Goal: Task Accomplishment & Management: Manage account settings

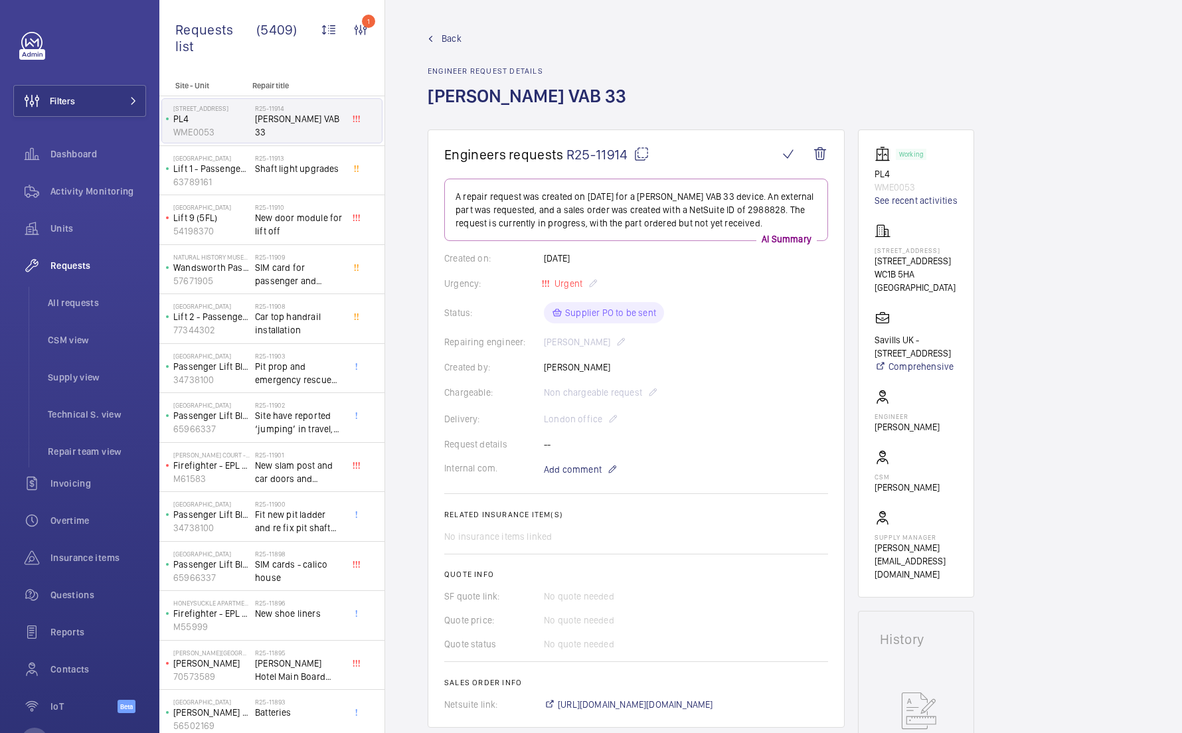
scroll to position [662, 0]
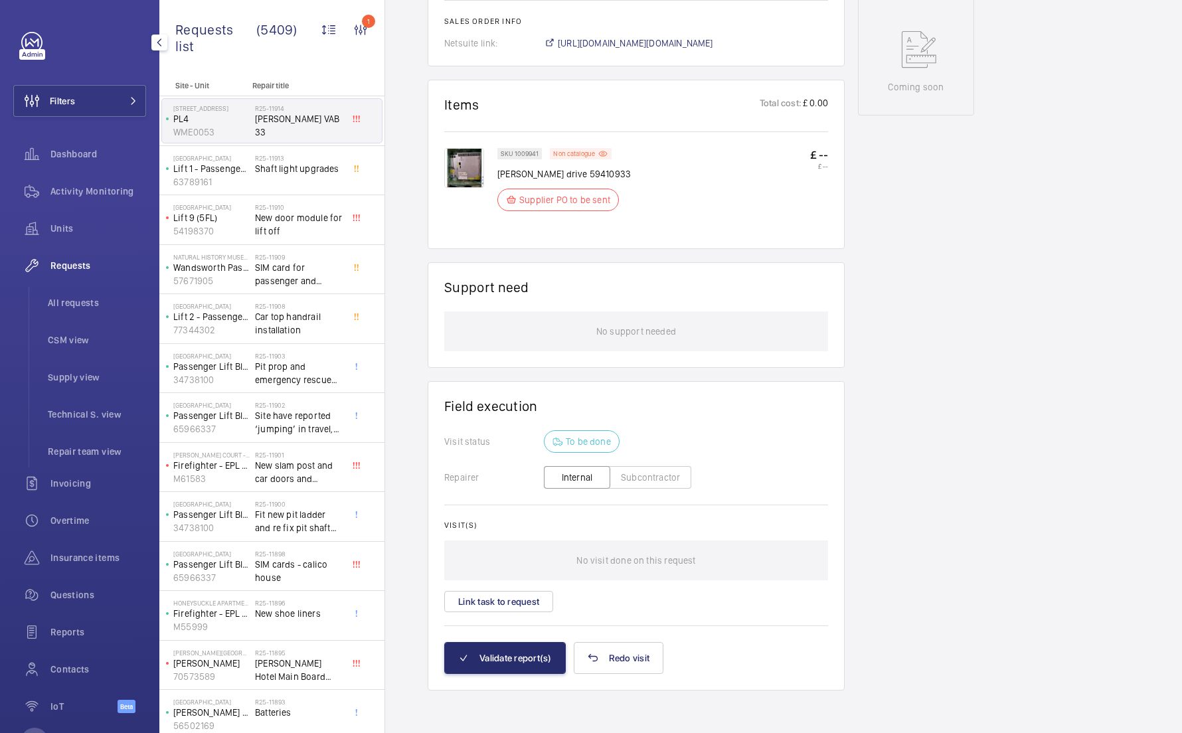
click at [84, 260] on span "Requests" at bounding box center [98, 265] width 96 height 13
click at [106, 304] on span "All requests" at bounding box center [97, 302] width 98 height 13
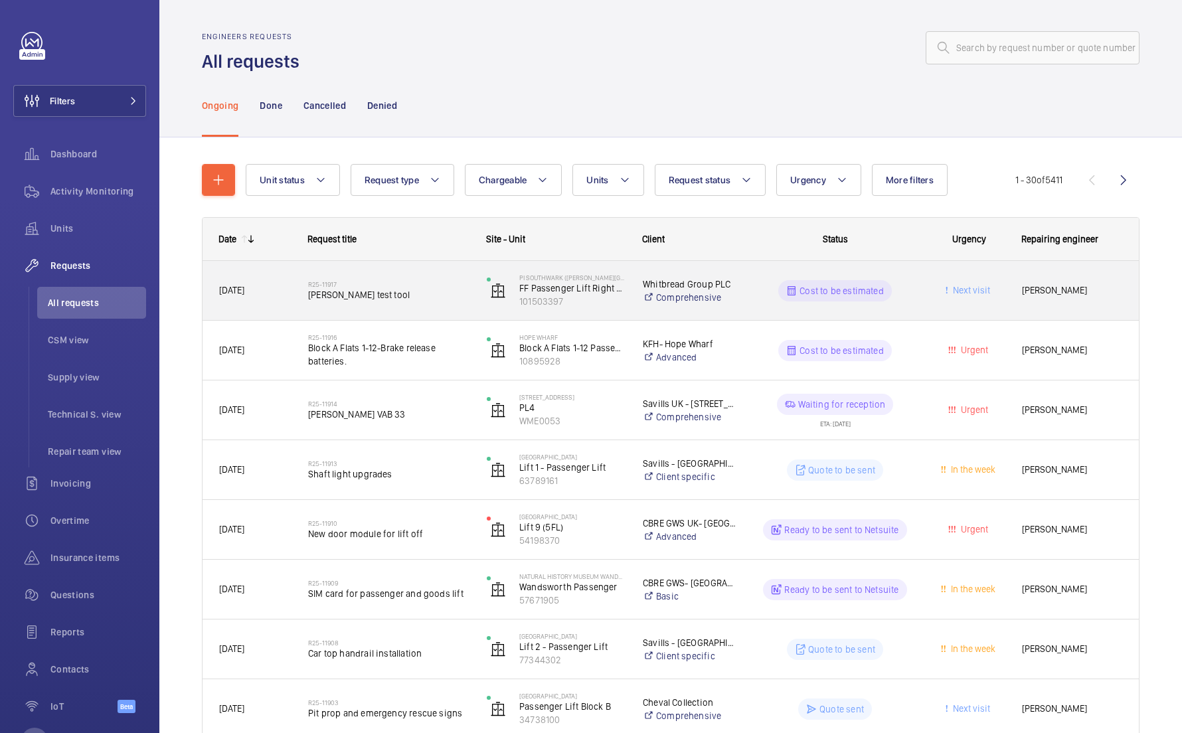
click at [389, 306] on div "R25-11917 Orona test tool" at bounding box center [388, 291] width 161 height 39
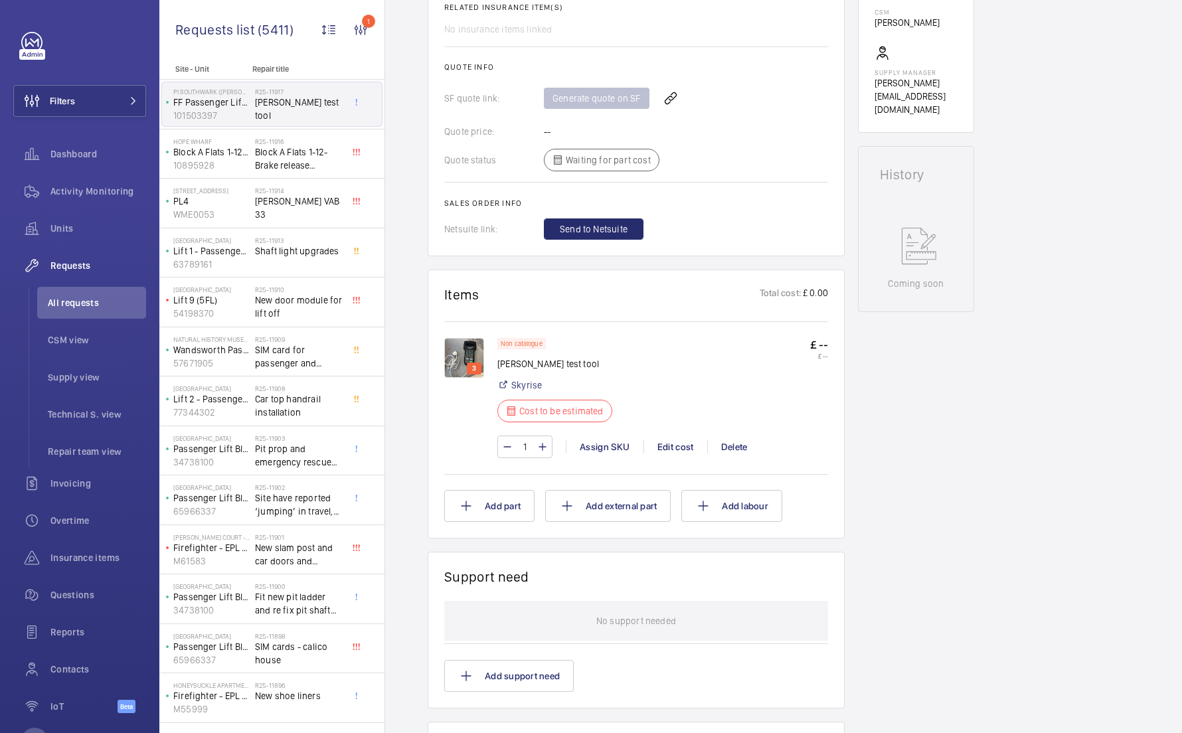
scroll to position [523, 0]
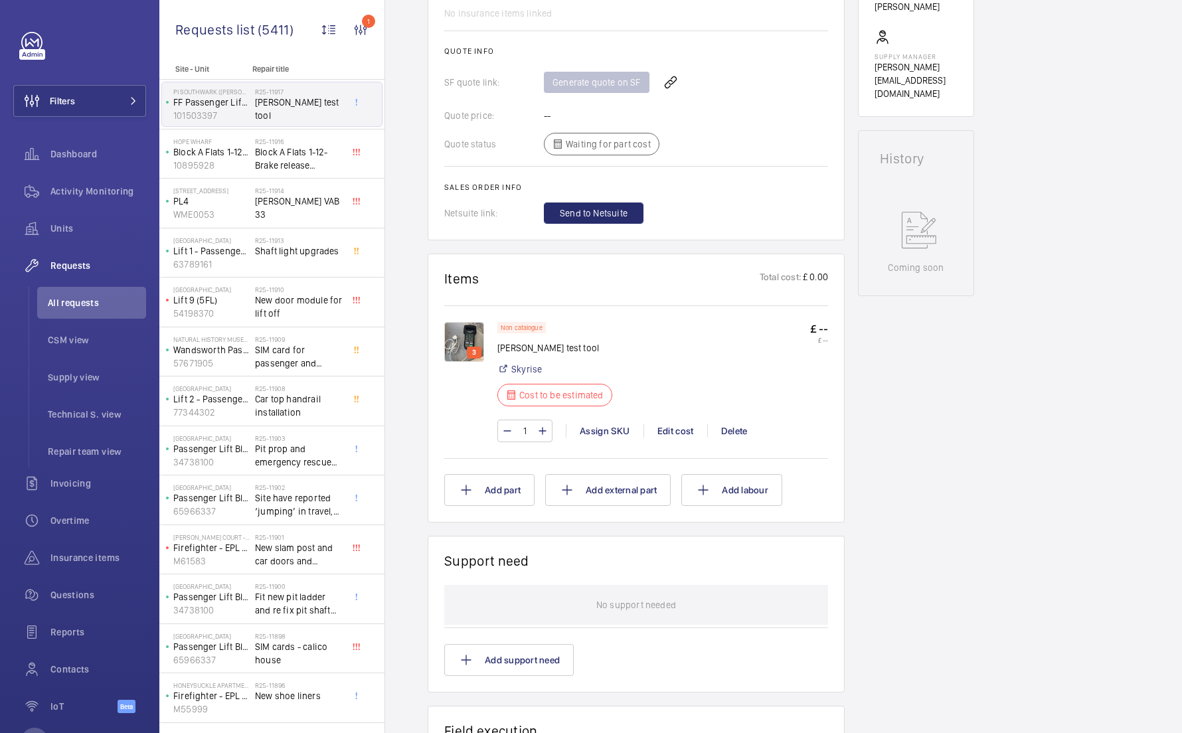
click at [473, 341] on img at bounding box center [464, 342] width 40 height 40
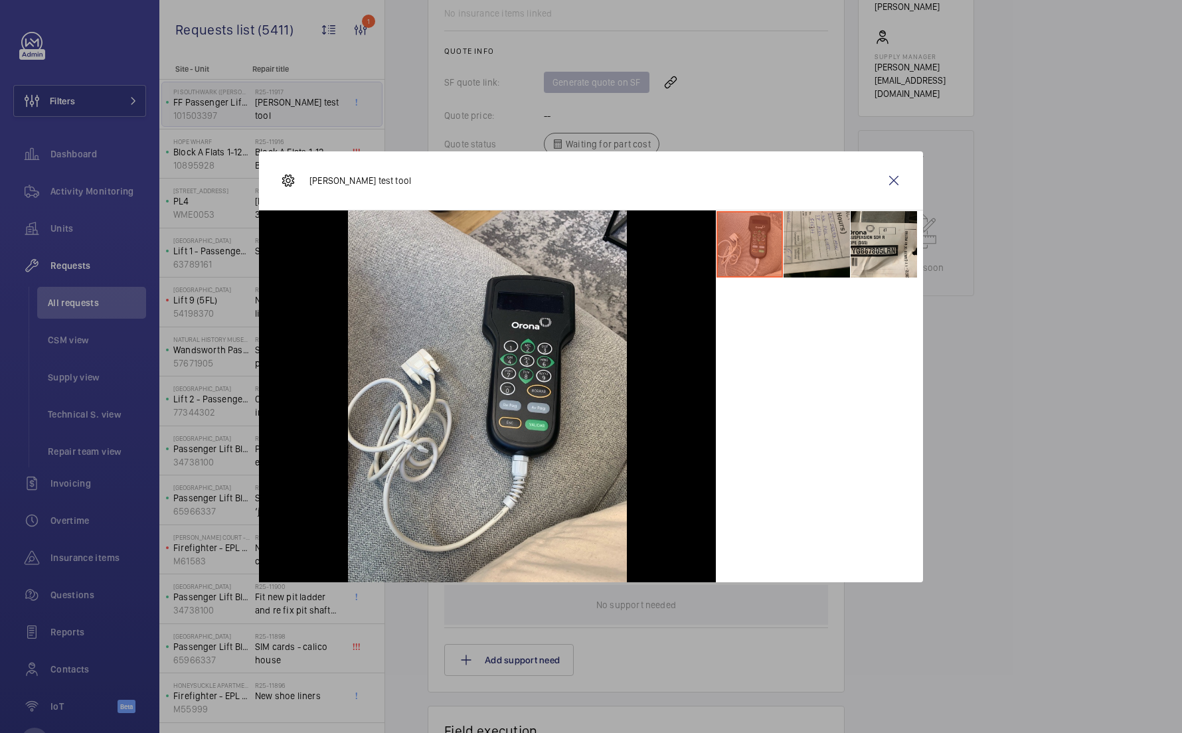
click at [806, 238] on li at bounding box center [817, 244] width 66 height 66
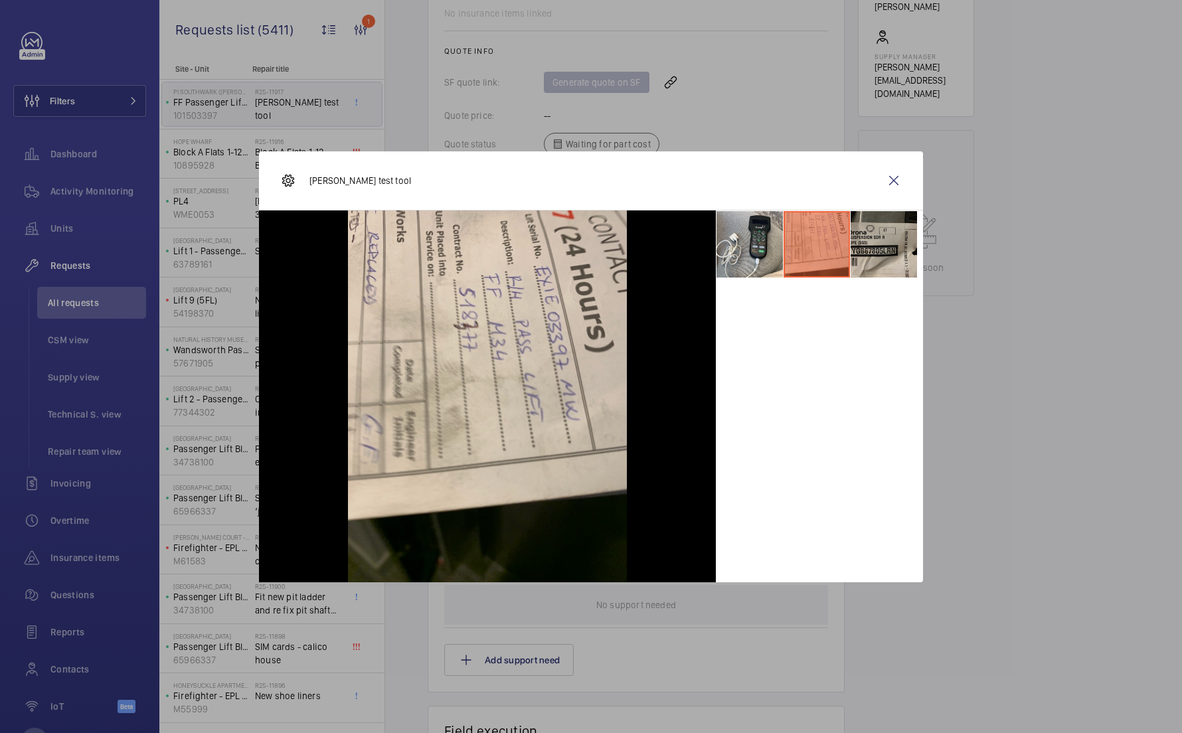
click at [855, 238] on li at bounding box center [884, 244] width 66 height 66
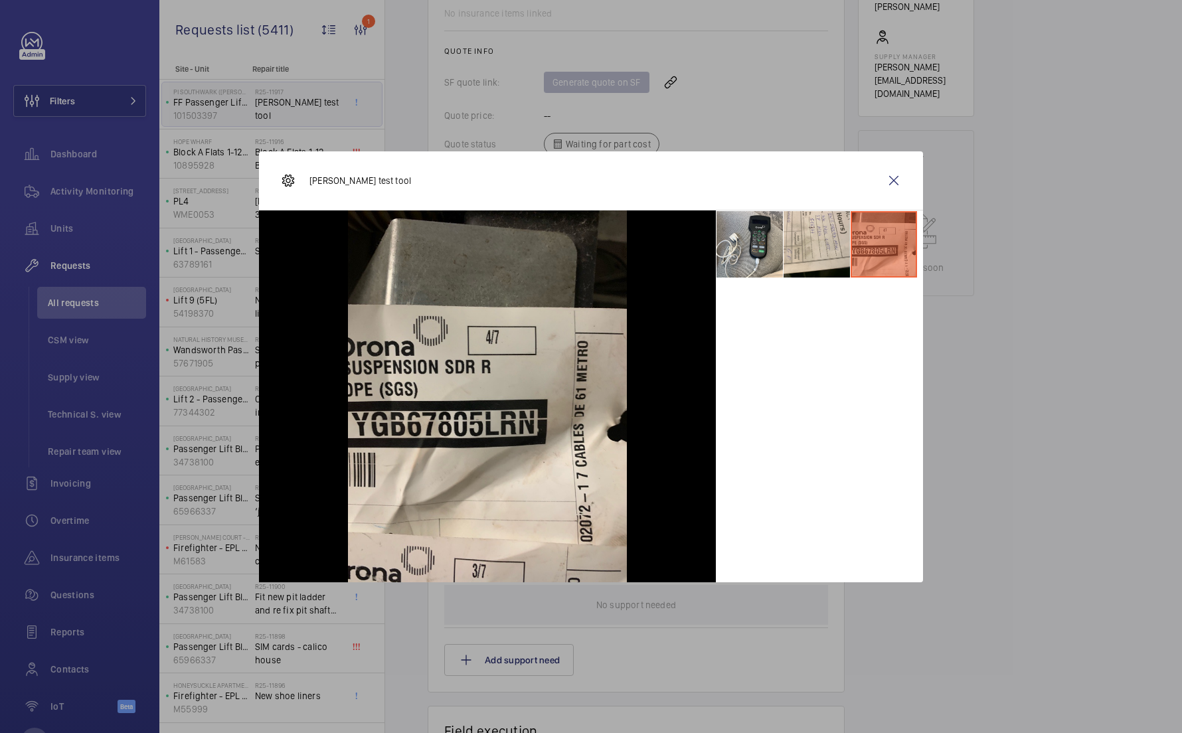
click at [991, 327] on div at bounding box center [591, 366] width 1182 height 733
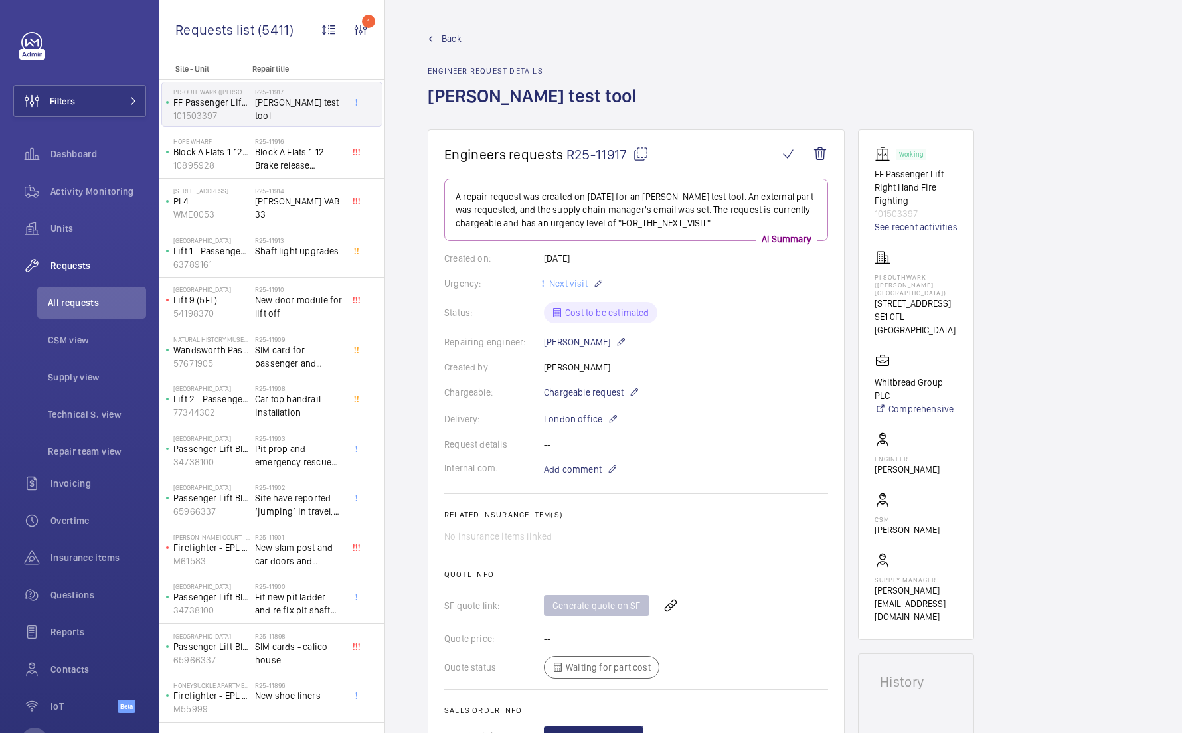
scroll to position [0, 0]
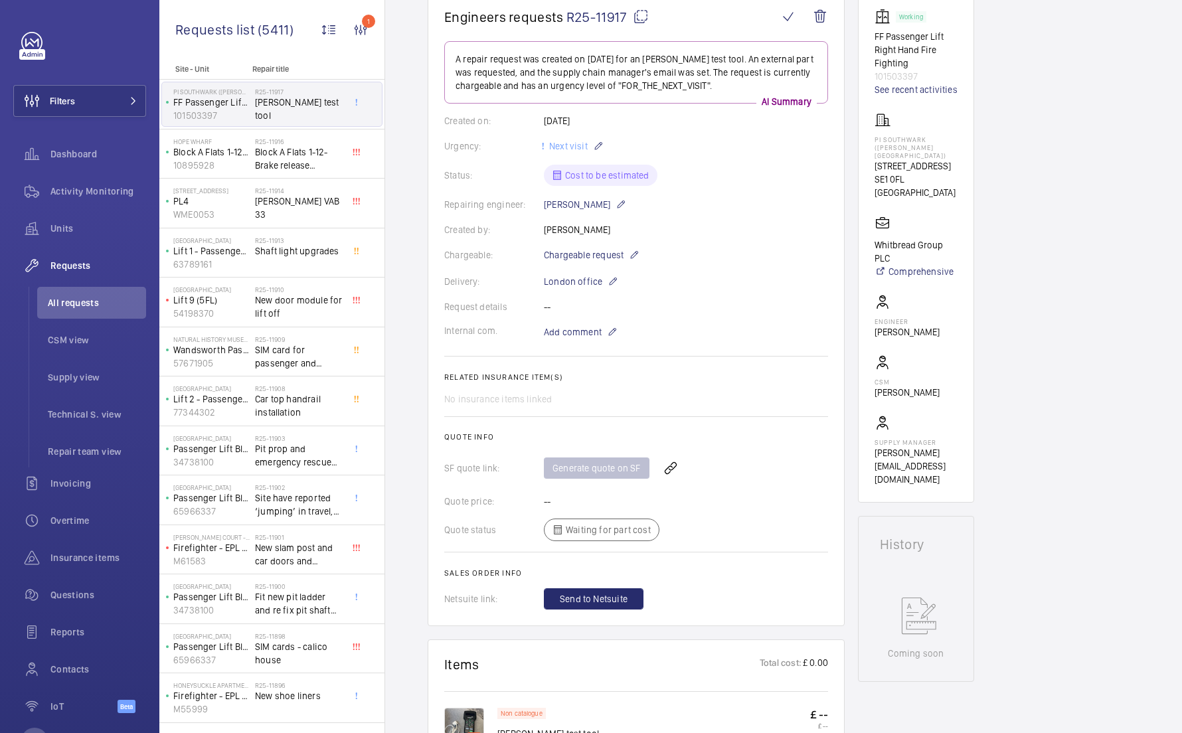
scroll to position [135, 0]
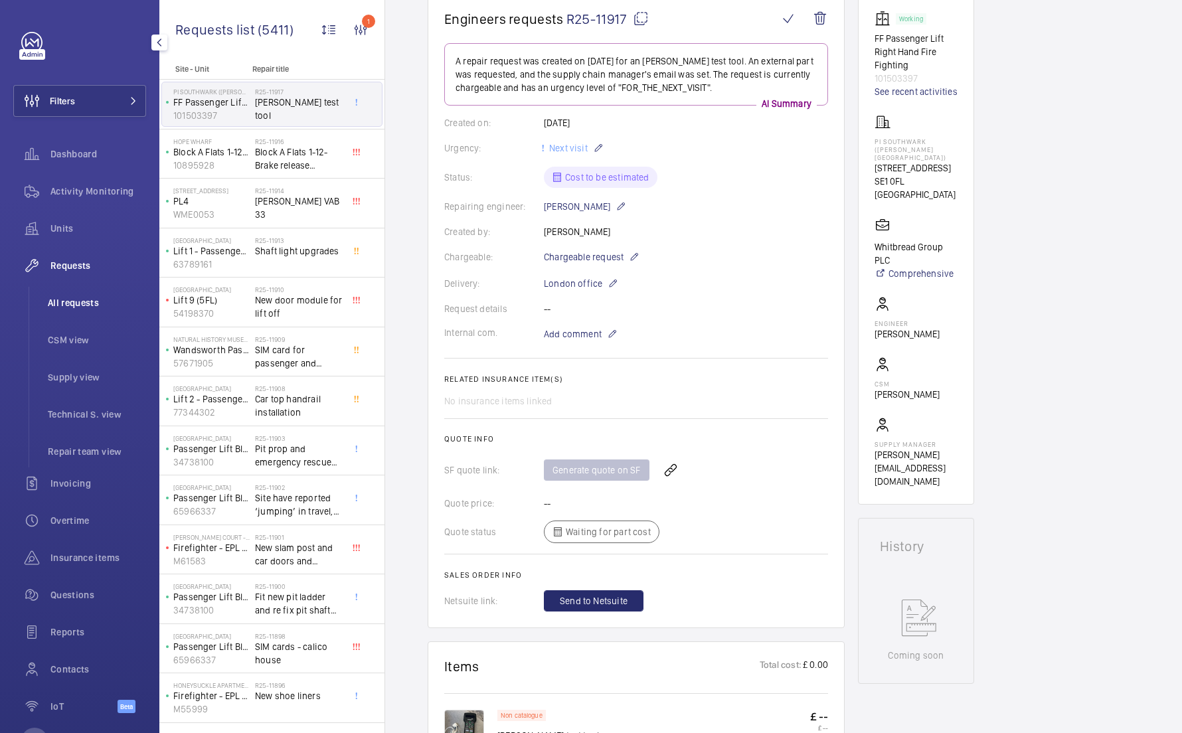
click at [114, 310] on li "All requests" at bounding box center [91, 303] width 109 height 32
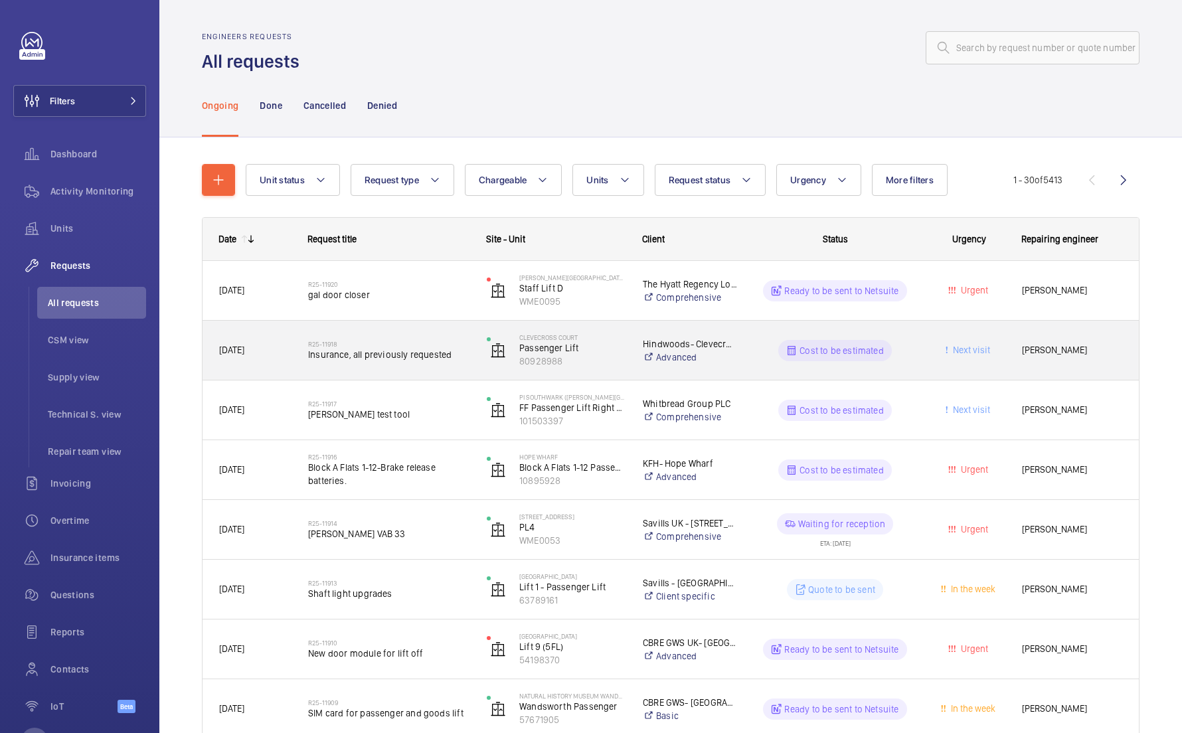
click at [933, 343] on span "Next visit" at bounding box center [969, 350] width 72 height 15
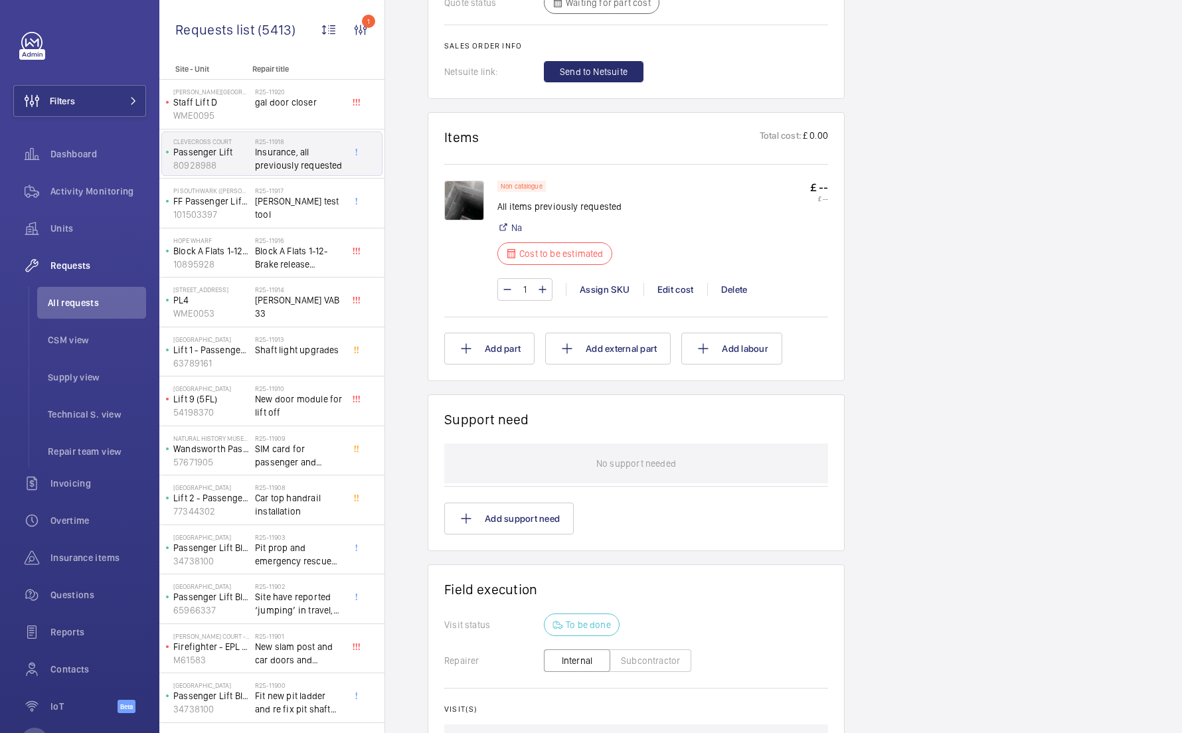
scroll to position [976, 0]
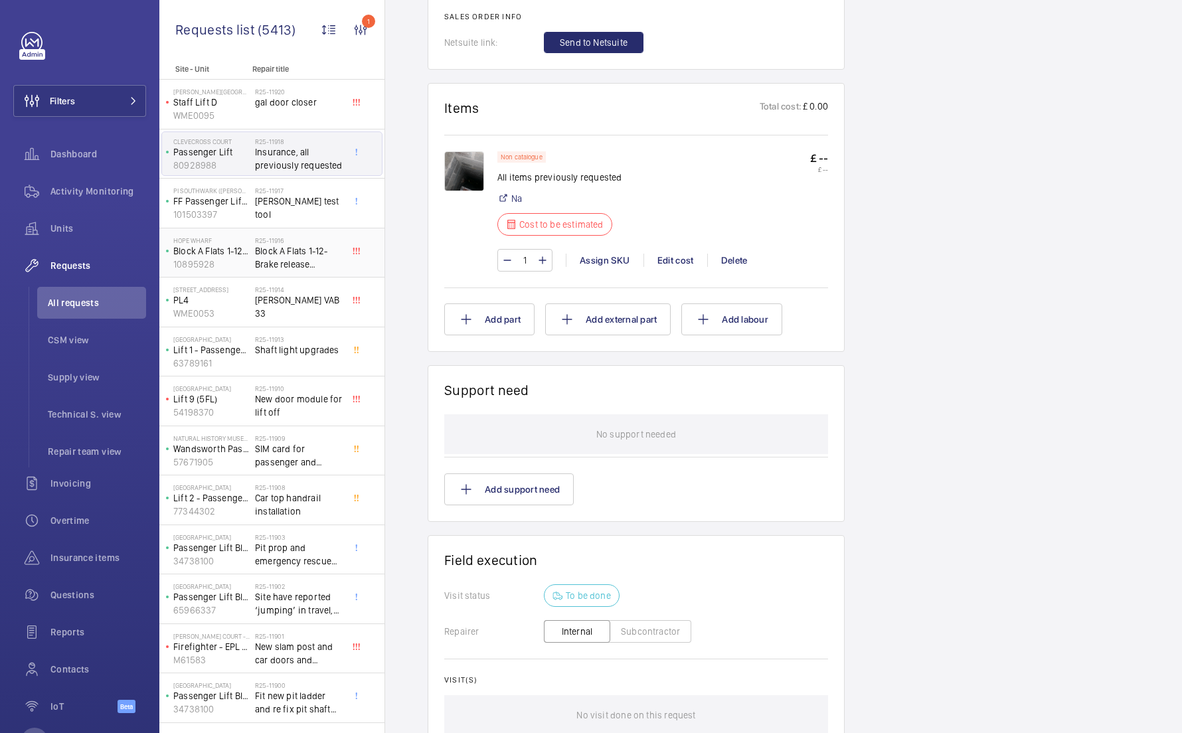
click at [325, 261] on span "Block A Flats 1-12-Brake release batteries." at bounding box center [299, 257] width 88 height 27
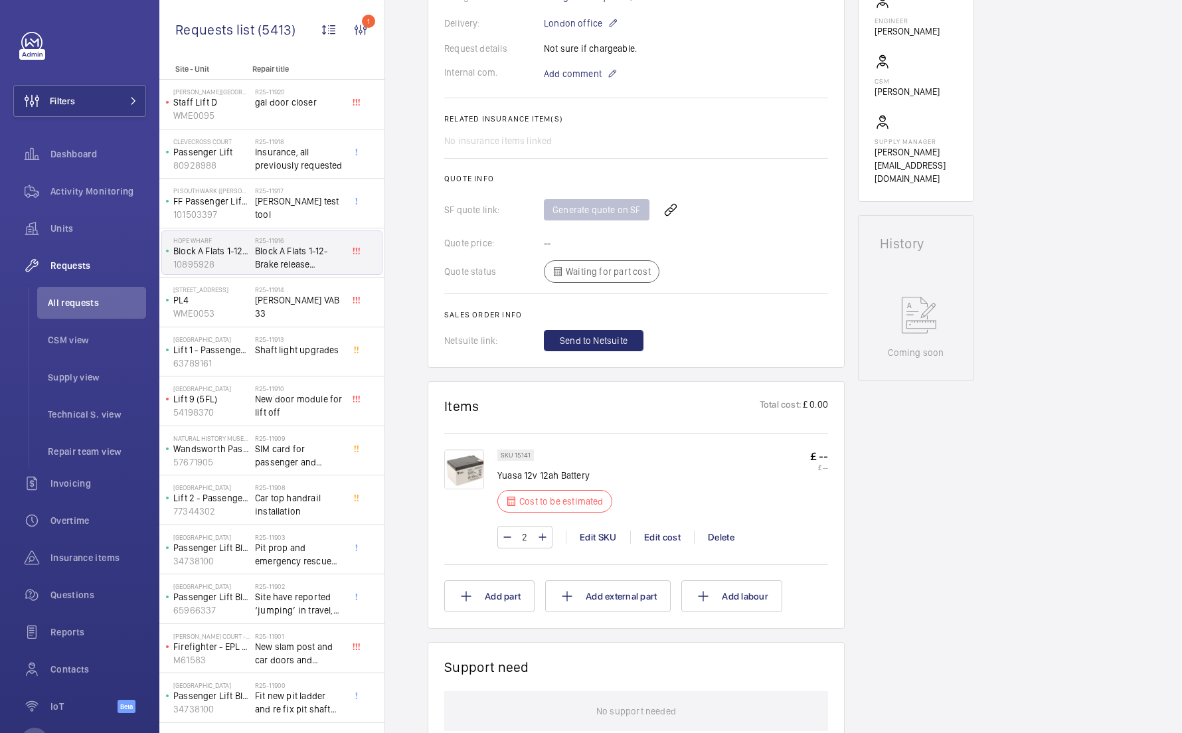
scroll to position [418, 0]
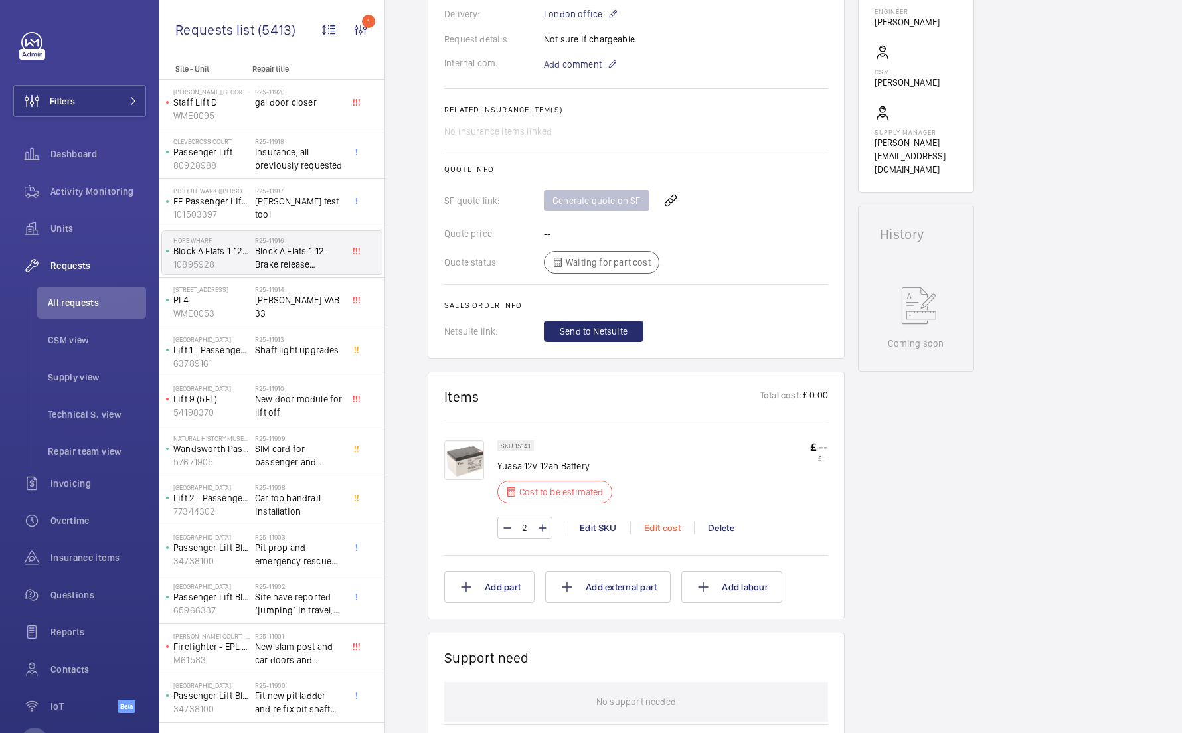
click at [670, 529] on div "Edit cost" at bounding box center [662, 527] width 64 height 13
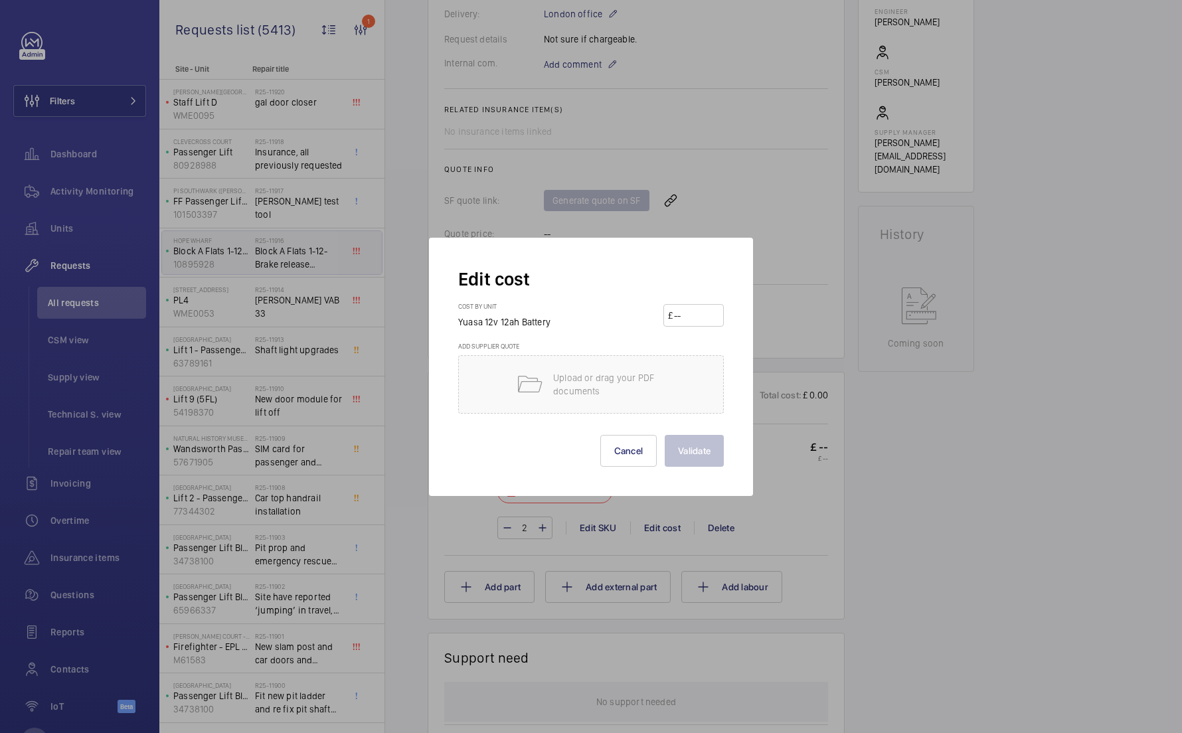
click at [691, 311] on input "number" at bounding box center [696, 315] width 46 height 21
click at [636, 444] on button "Cancel" at bounding box center [628, 451] width 57 height 32
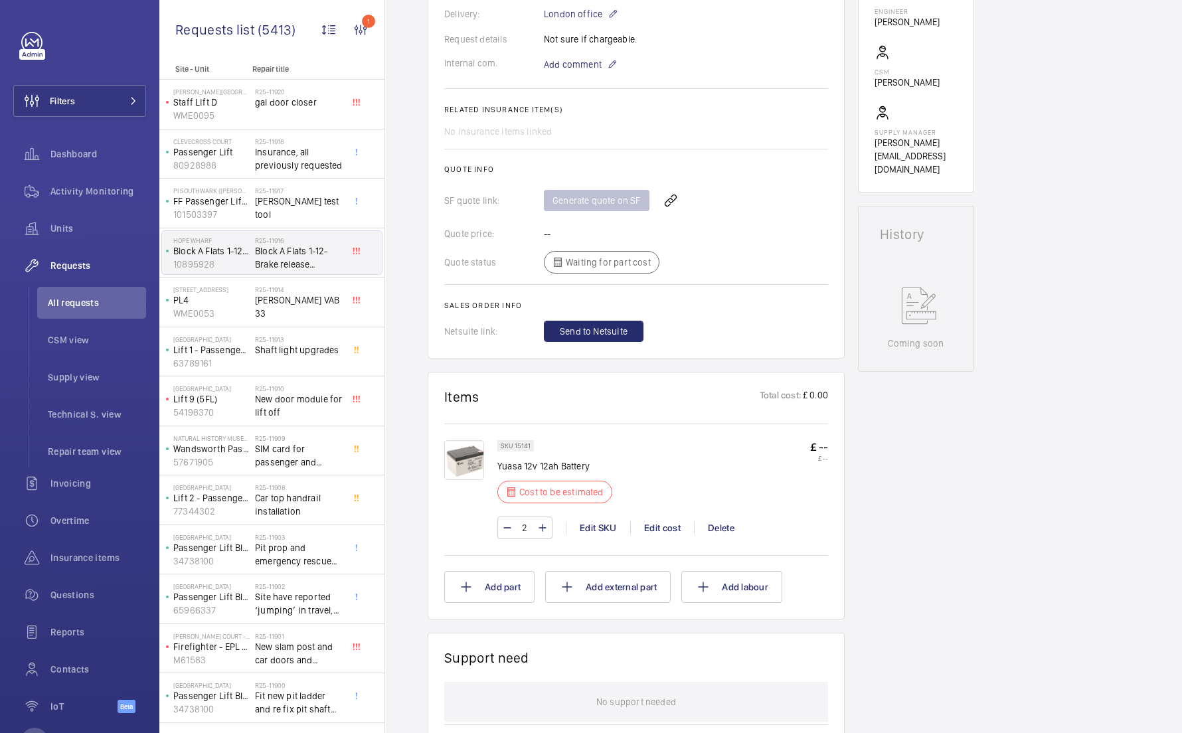
click at [807, 435] on div "SKU 15141 Yuasa 12v 12ah Battery Cost to be estimated £ -- £ -- 2 Edit SKU Edit…" at bounding box center [636, 488] width 384 height 129
drag, startPoint x: 812, startPoint y: 443, endPoint x: 828, endPoint y: 444, distance: 16.0
click at [828, 444] on wm-front-card "Items Total cost: £ 0.00 SKU 15141 Yuasa 12v 12ah Battery Cost to be estimated …" at bounding box center [636, 496] width 417 height 248
click at [808, 447] on div "SKU 15141 Yuasa 12v 12ah Battery Cost to be estimated £ -- £ --" at bounding box center [662, 475] width 331 height 71
drag, startPoint x: 809, startPoint y: 447, endPoint x: 834, endPoint y: 447, distance: 25.2
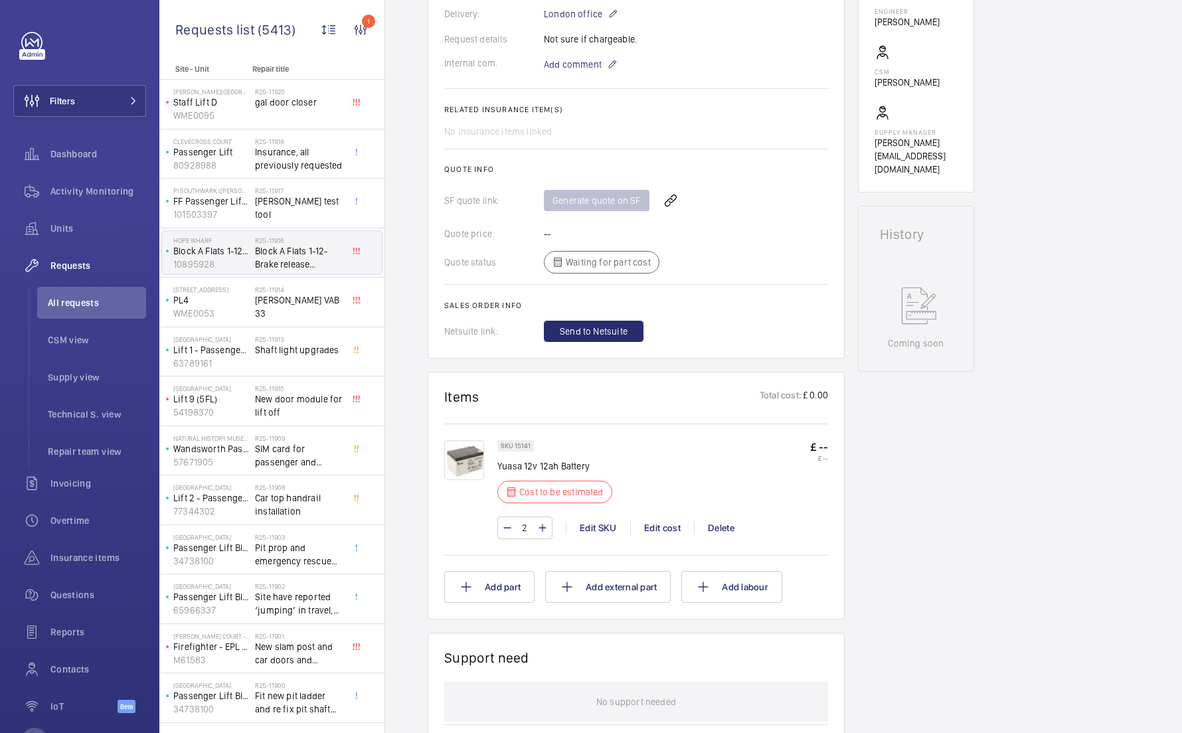
click at [834, 447] on wm-front-card "Items Total cost: £ 0.00 SKU 15141 Yuasa 12v 12ah Battery Cost to be estimated …" at bounding box center [636, 496] width 417 height 248
click at [583, 205] on div "Generate quote on SF" at bounding box center [686, 201] width 284 height 32
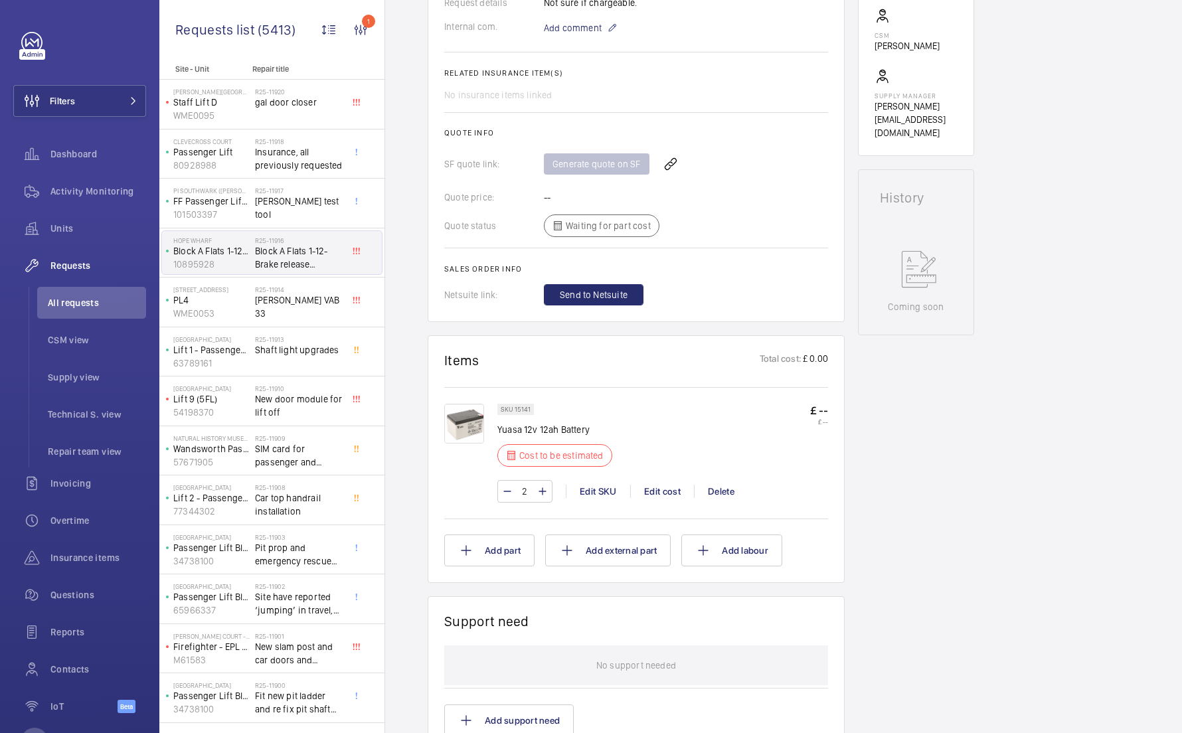
scroll to position [556, 0]
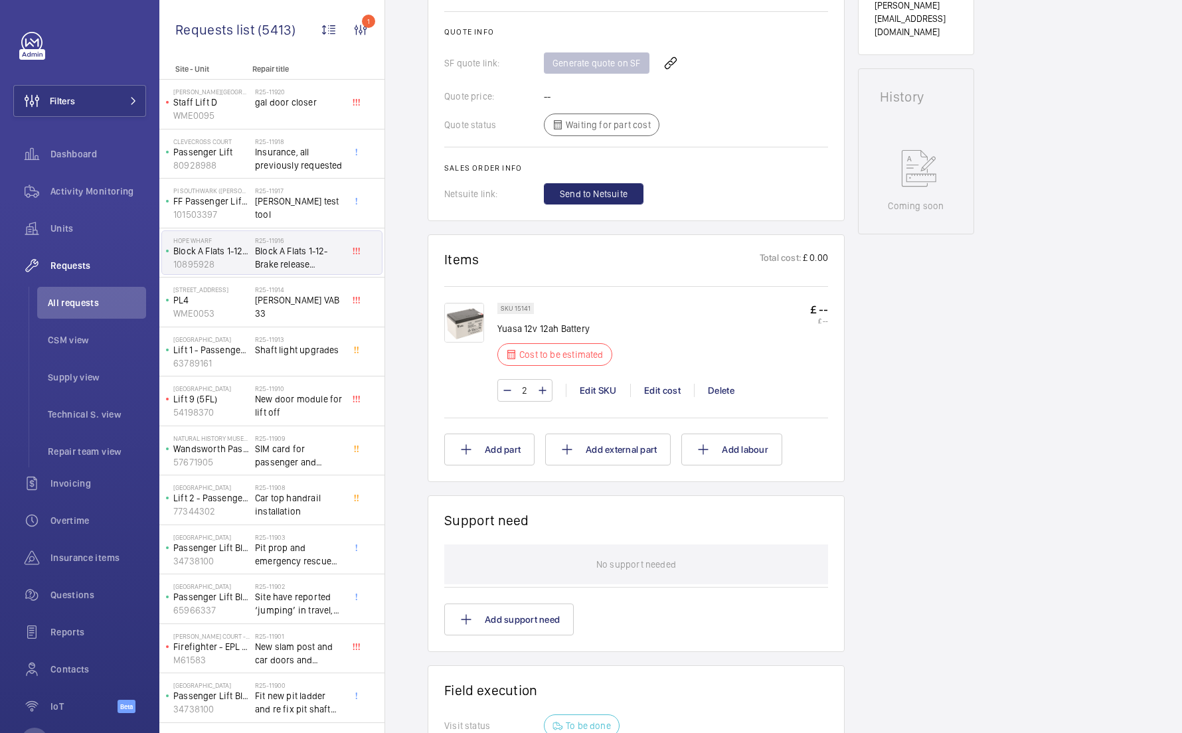
click at [552, 322] on p "Yuasa 12v 12ah Battery" at bounding box center [558, 328] width 123 height 13
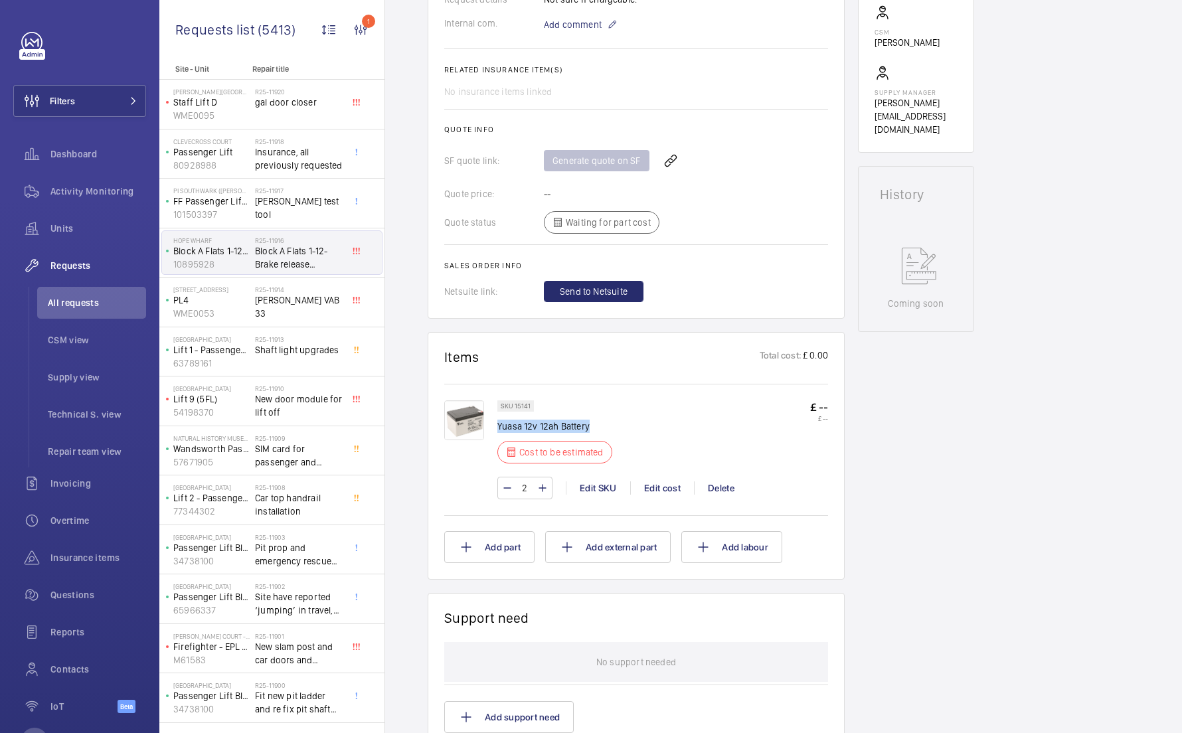
scroll to position [454, 0]
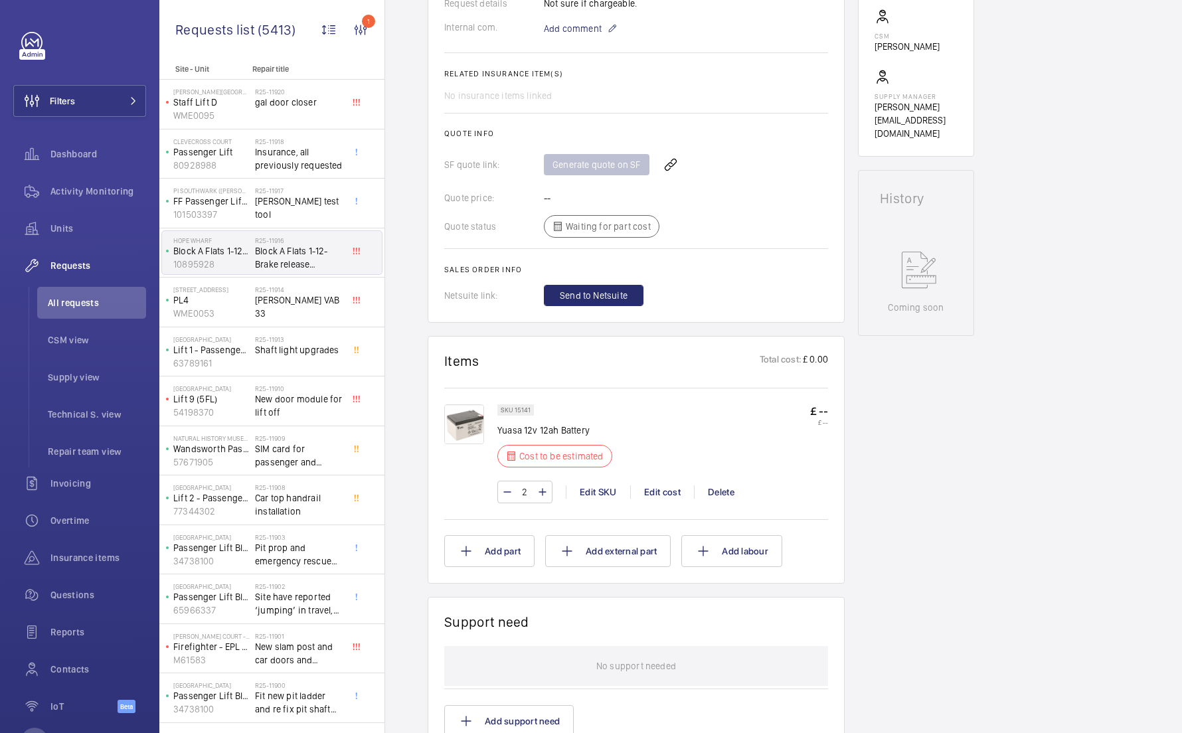
click at [578, 159] on div "Generate quote on SF" at bounding box center [686, 165] width 284 height 32
click at [578, 161] on div "Generate quote on SF" at bounding box center [686, 165] width 284 height 32
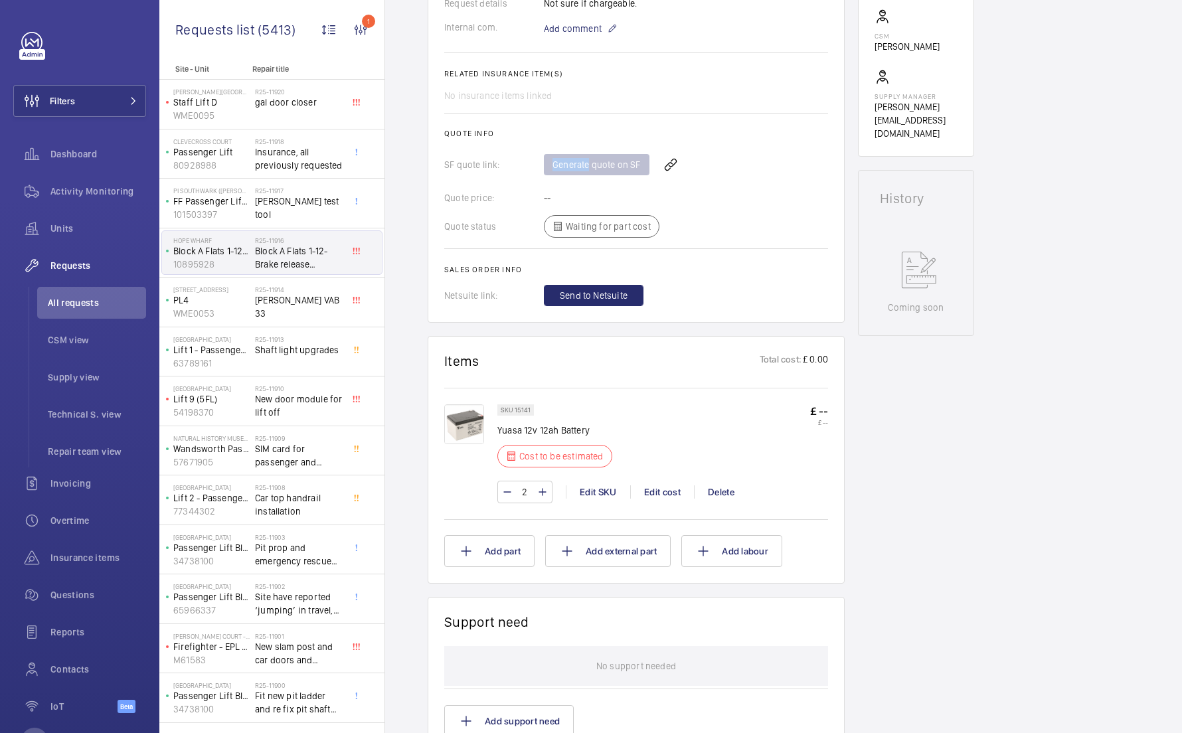
click at [578, 161] on div "Generate quote on SF" at bounding box center [686, 165] width 284 height 32
click at [558, 453] on p "Cost to be estimated" at bounding box center [561, 456] width 84 height 13
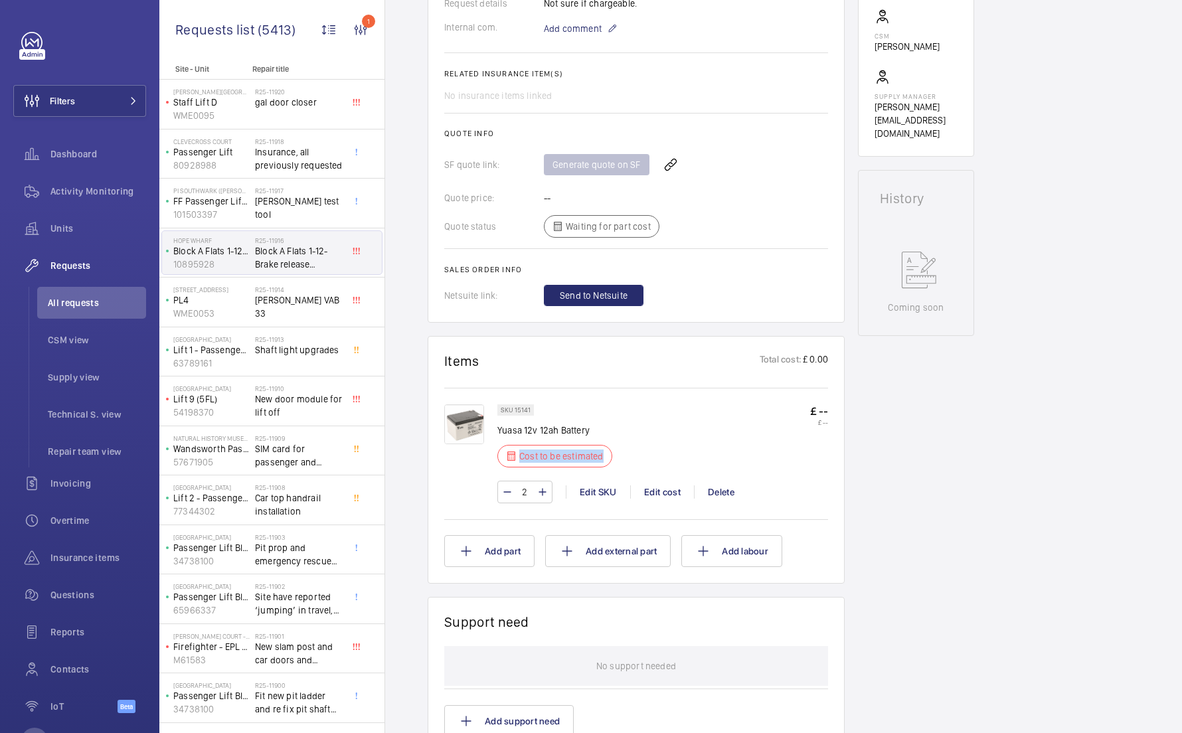
click at [558, 453] on p "Cost to be estimated" at bounding box center [561, 456] width 84 height 13
click at [547, 452] on p "Cost to be estimated" at bounding box center [561, 456] width 84 height 13
click at [523, 453] on p "Cost to be estimated" at bounding box center [561, 456] width 84 height 13
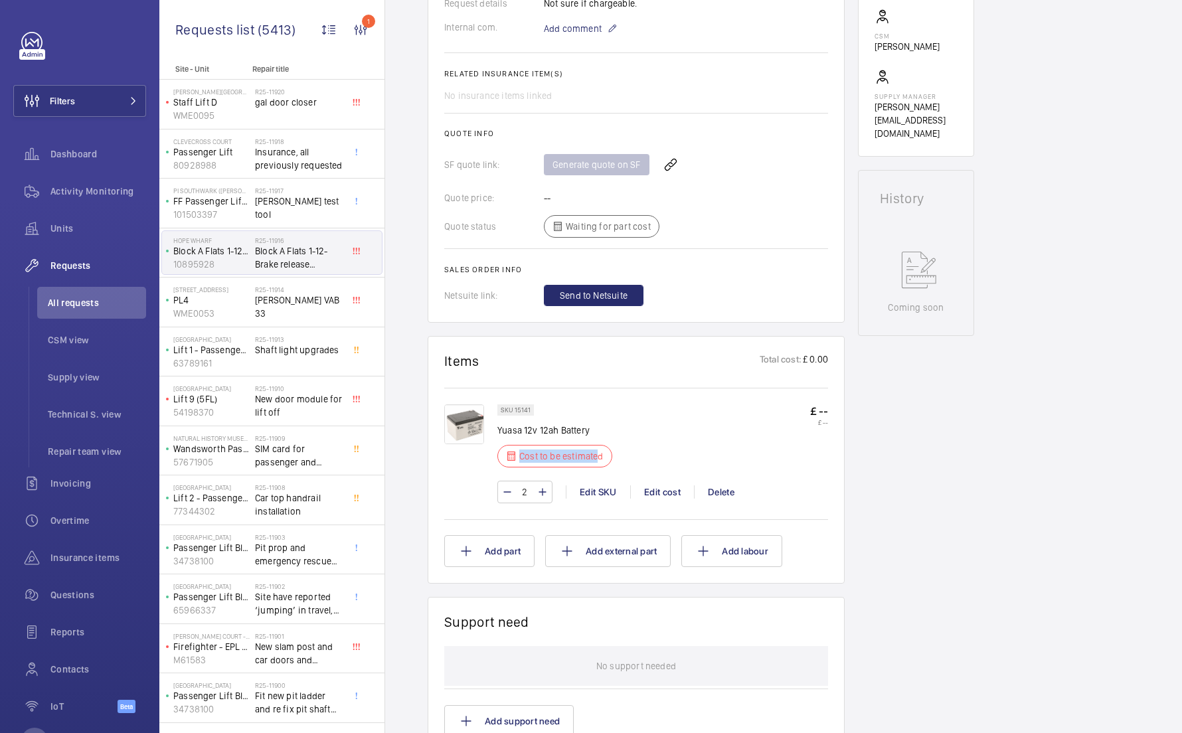
drag, startPoint x: 518, startPoint y: 457, endPoint x: 598, endPoint y: 460, distance: 80.4
click at [598, 460] on div "Cost to be estimated" at bounding box center [554, 456] width 115 height 23
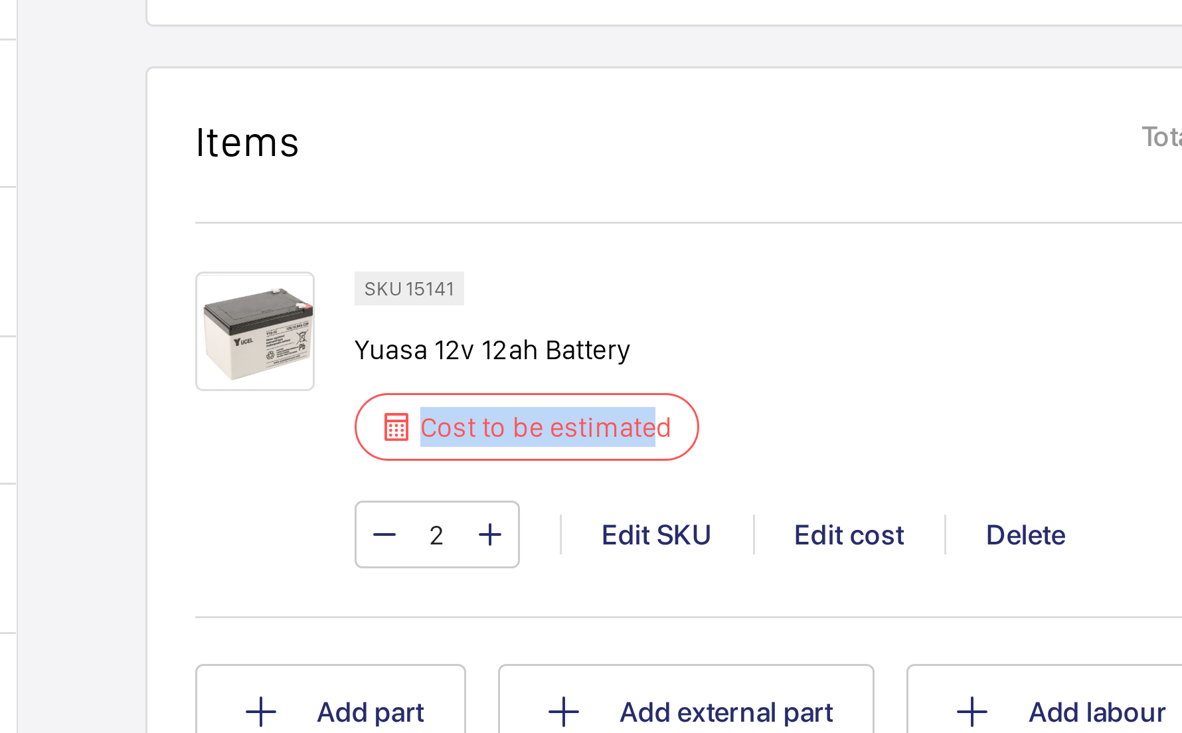
click at [519, 450] on p "Cost to be estimated" at bounding box center [561, 456] width 84 height 13
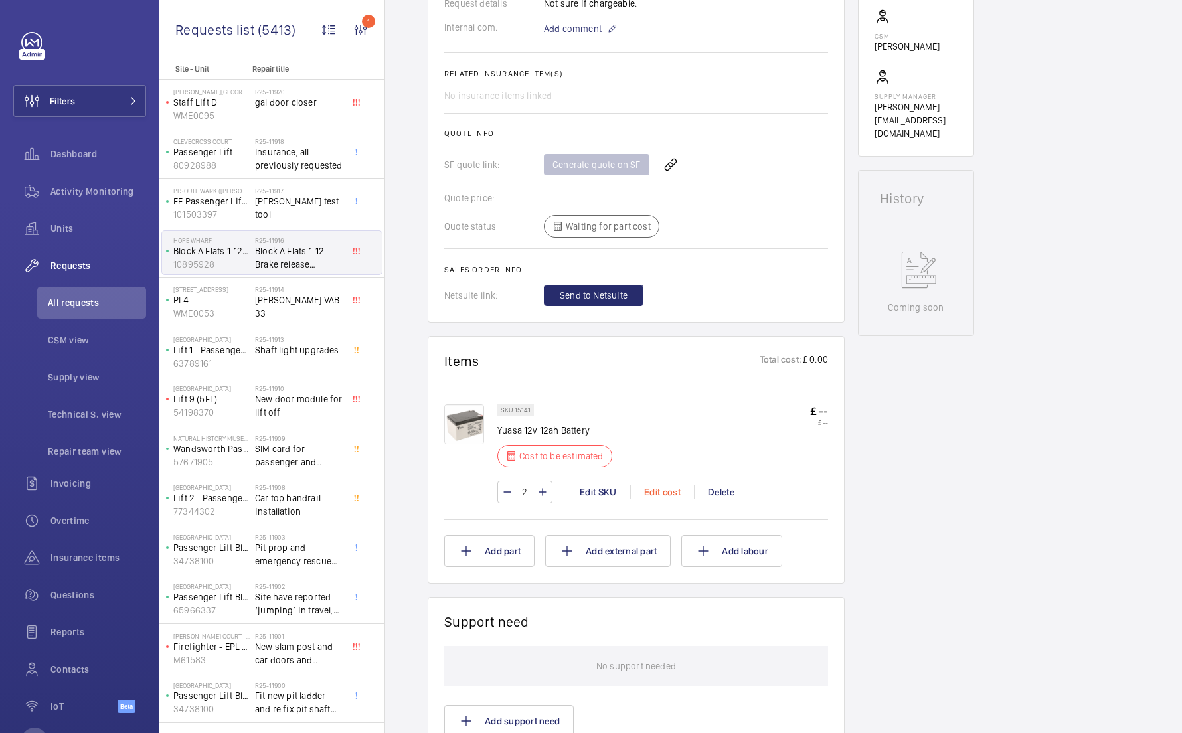
click at [656, 491] on div "Edit cost" at bounding box center [662, 492] width 64 height 13
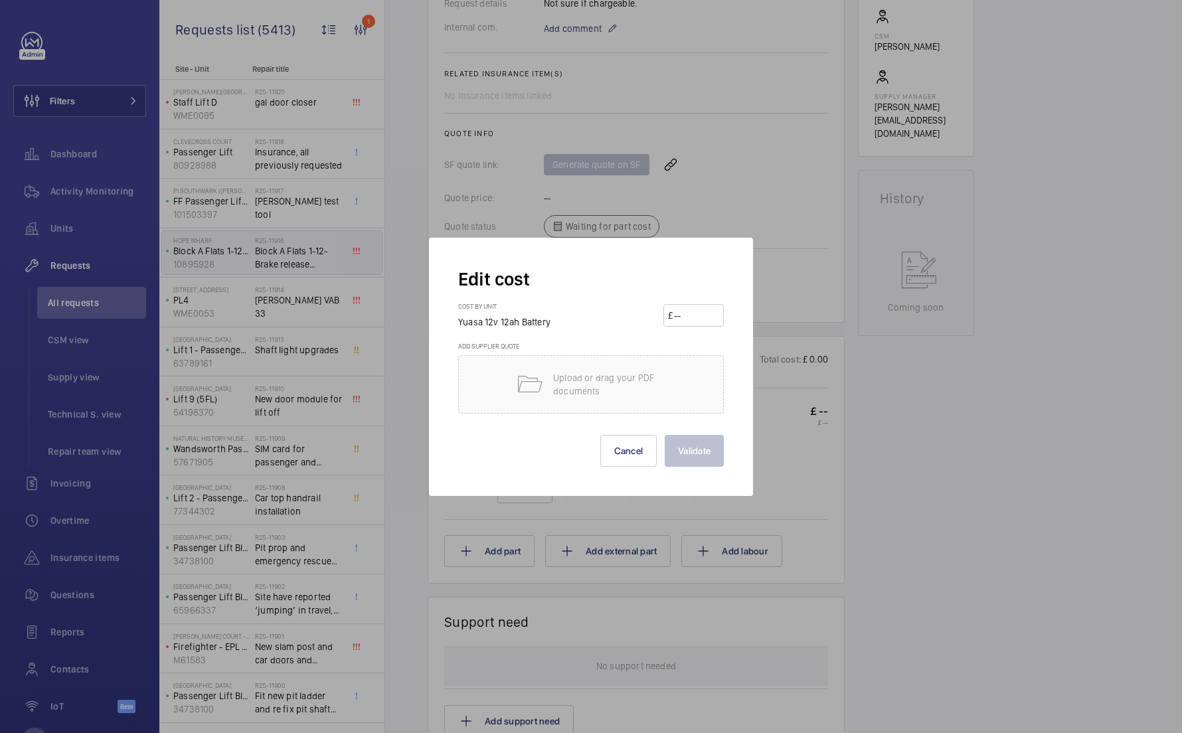
click at [687, 310] on input "number" at bounding box center [696, 315] width 46 height 21
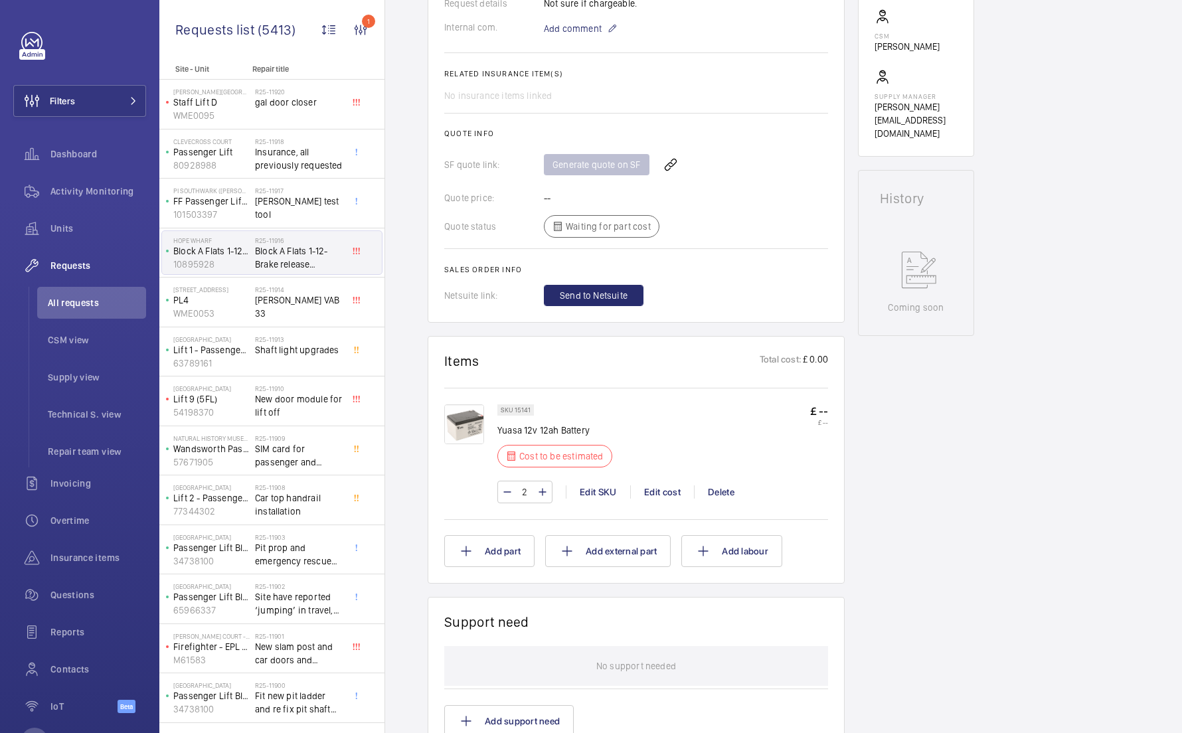
click at [534, 458] on p "Cost to be estimated" at bounding box center [561, 456] width 84 height 13
click at [563, 164] on div "Generate quote on SF" at bounding box center [686, 165] width 284 height 32
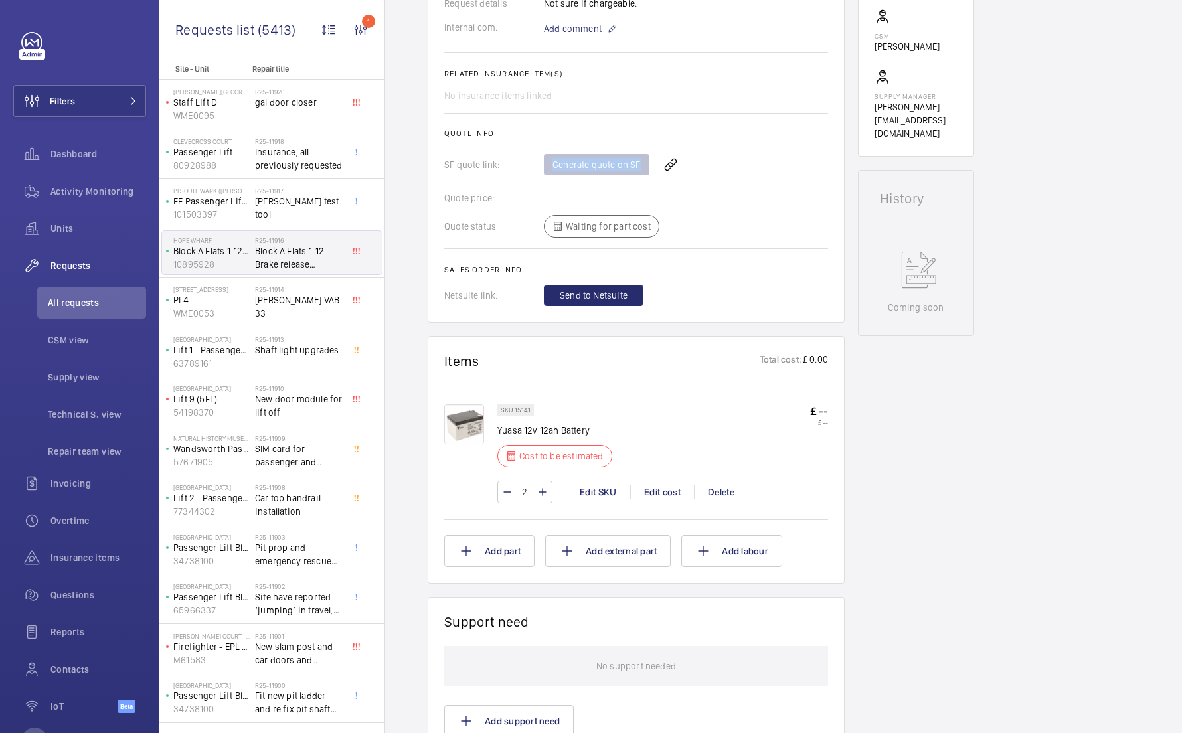
click at [563, 164] on div "Generate quote on SF" at bounding box center [686, 165] width 284 height 32
click at [571, 464] on div "Cost to be estimated" at bounding box center [554, 456] width 115 height 23
click at [588, 396] on div "SKU 15141 Yuasa 12v 12ah Battery Cost to be estimated £ -- £ -- 2 Edit SKU Edit…" at bounding box center [636, 452] width 384 height 129
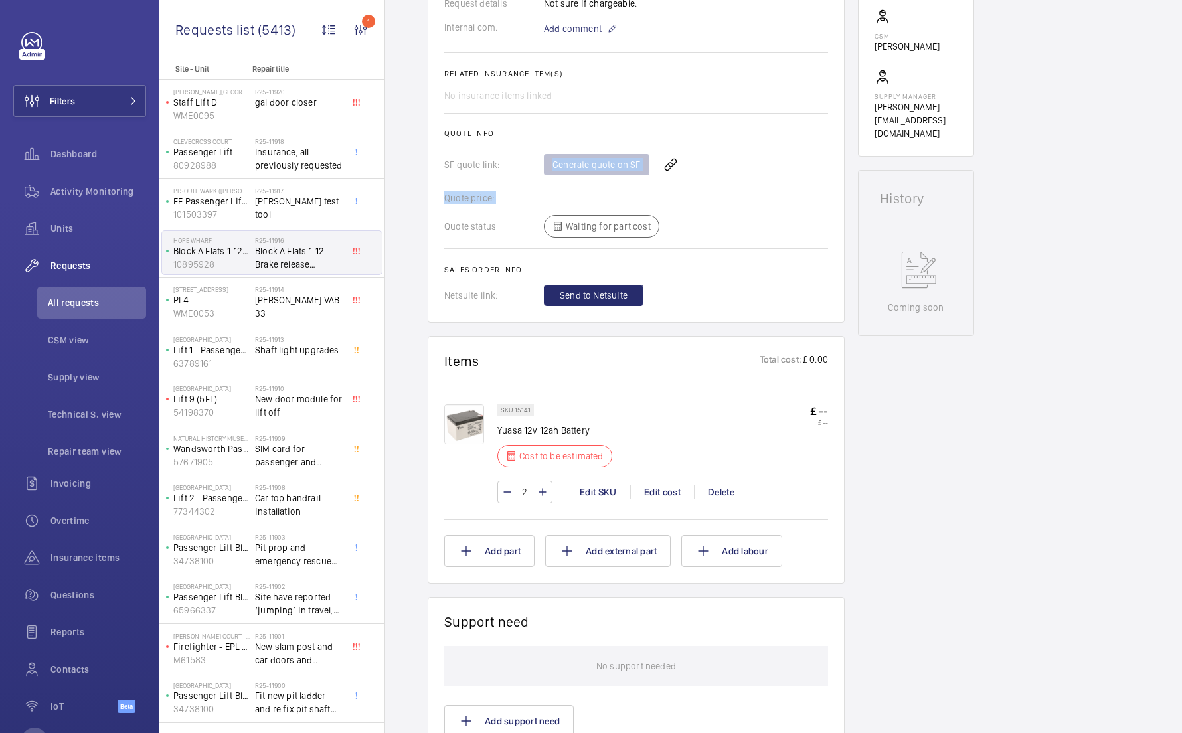
drag, startPoint x: 545, startPoint y: 157, endPoint x: 700, endPoint y: 181, distance: 156.7
click at [700, 181] on wm-front-card-body "The repair request was created on 2025-09-08 for a urgent issue with brake rele…" at bounding box center [636, 15] width 384 height 582
click at [578, 428] on p "Yuasa 12v 12ah Battery" at bounding box center [558, 430] width 123 height 13
click at [549, 421] on div "SKU 15141 Yuasa 12v 12ah Battery Cost to be estimated" at bounding box center [558, 439] width 123 height 71
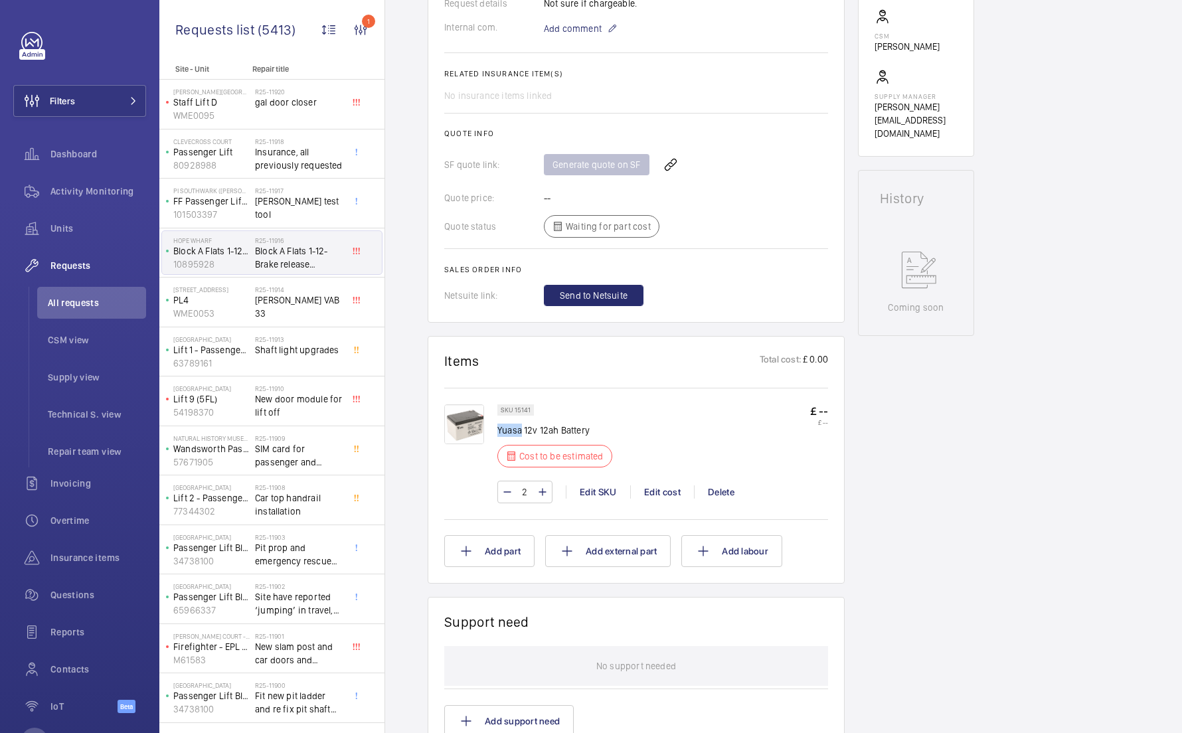
click at [539, 421] on div "SKU 15141 Yuasa 12v 12ah Battery Cost to be estimated" at bounding box center [558, 439] width 123 height 71
click at [731, 414] on div "SKU 15141 Yuasa 12v 12ah Battery Cost to be estimated £ -- £ --" at bounding box center [662, 439] width 331 height 71
click at [774, 413] on div "SKU 15141 Yuasa 12v 12ah Battery Cost to be estimated £ -- £ --" at bounding box center [662, 439] width 331 height 71
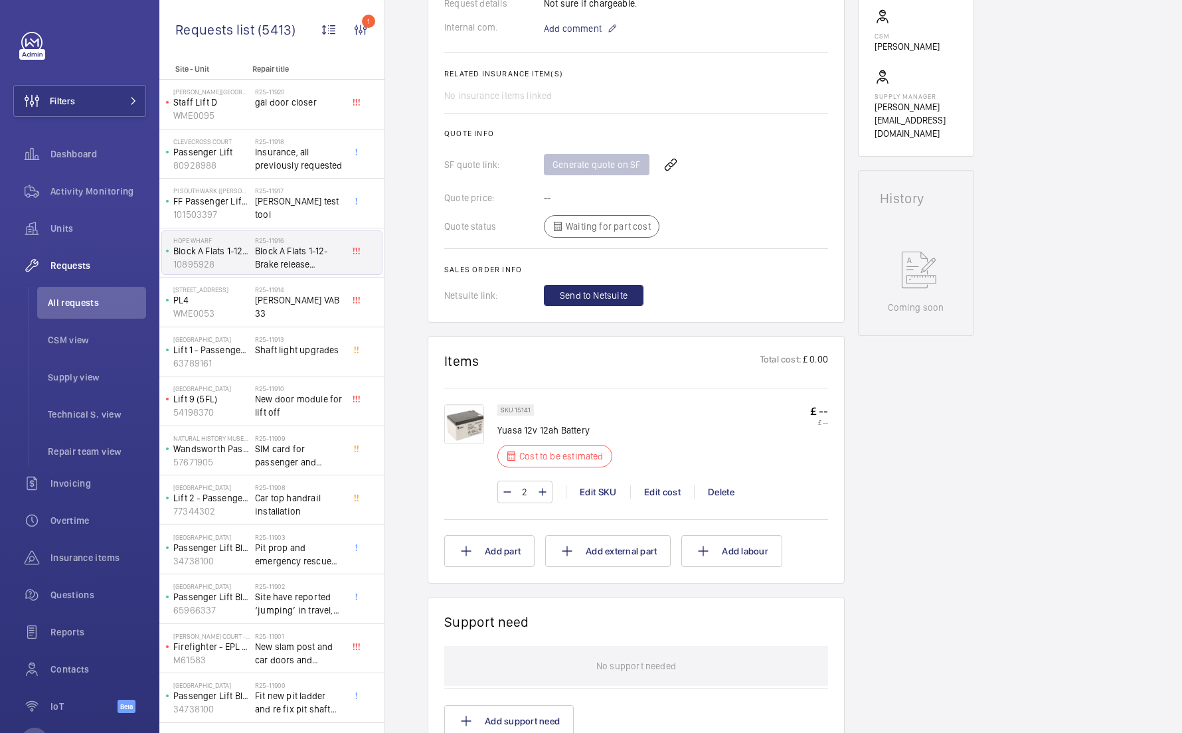
click at [838, 413] on wm-front-card "Items Total cost: £ 0.00 SKU 15141 Yuasa 12v 12ah Battery Cost to be estimated …" at bounding box center [636, 460] width 417 height 248
drag, startPoint x: 624, startPoint y: 400, endPoint x: 796, endPoint y: 450, distance: 179.7
click at [796, 450] on div "SKU 15141 Yuasa 12v 12ah Battery Cost to be estimated £ -- £ -- 2 Edit SKU Edit…" at bounding box center [636, 452] width 384 height 129
click at [772, 420] on div "SKU 15141 Yuasa 12v 12ah Battery Cost to be estimated £ -- £ --" at bounding box center [662, 439] width 331 height 71
drag, startPoint x: 671, startPoint y: 418, endPoint x: 811, endPoint y: 436, distance: 141.3
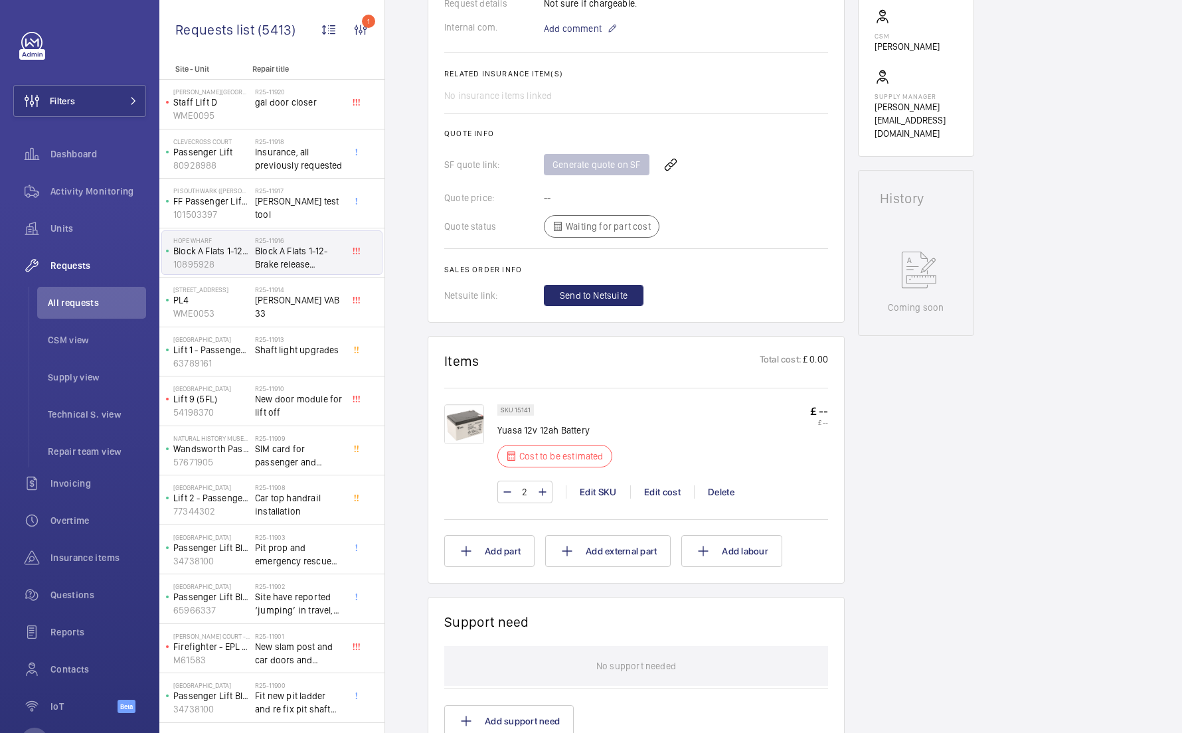
click at [811, 436] on div "SKU 15141 Yuasa 12v 12ah Battery Cost to be estimated £ -- £ --" at bounding box center [662, 439] width 331 height 71
click at [749, 455] on div "SKU 15141 Yuasa 12v 12ah Battery Cost to be estimated £ -- £ --" at bounding box center [662, 439] width 331 height 71
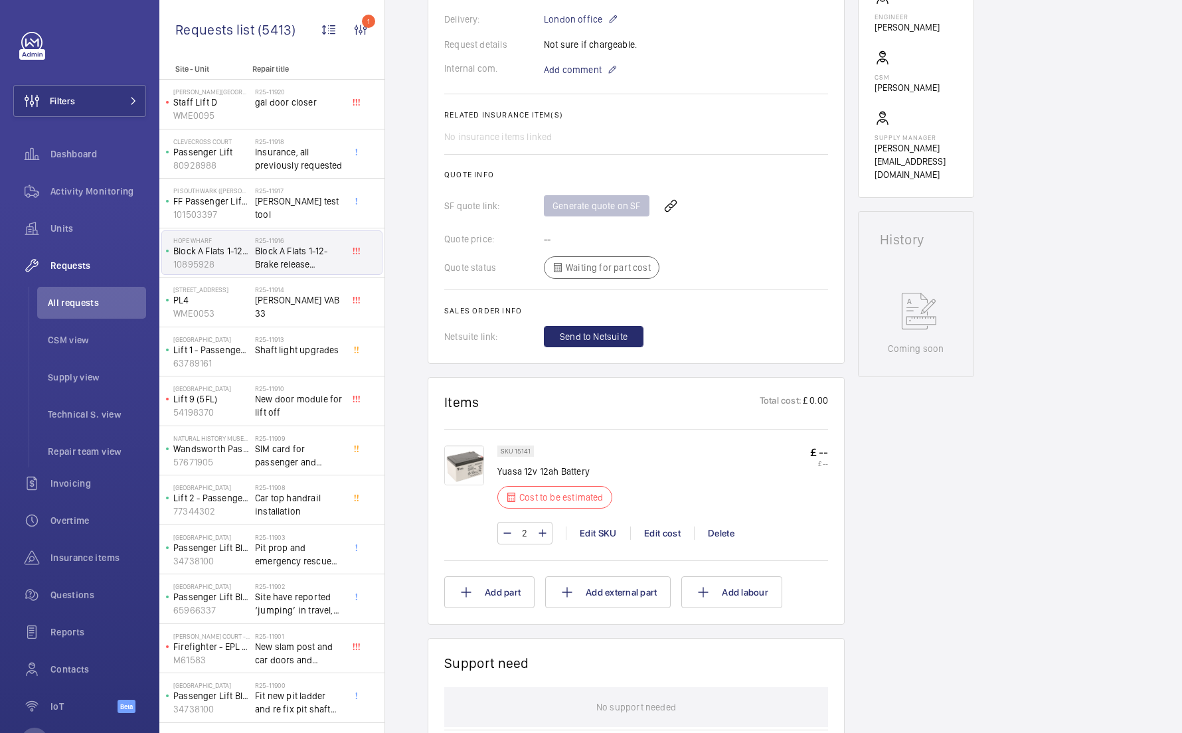
scroll to position [431, 0]
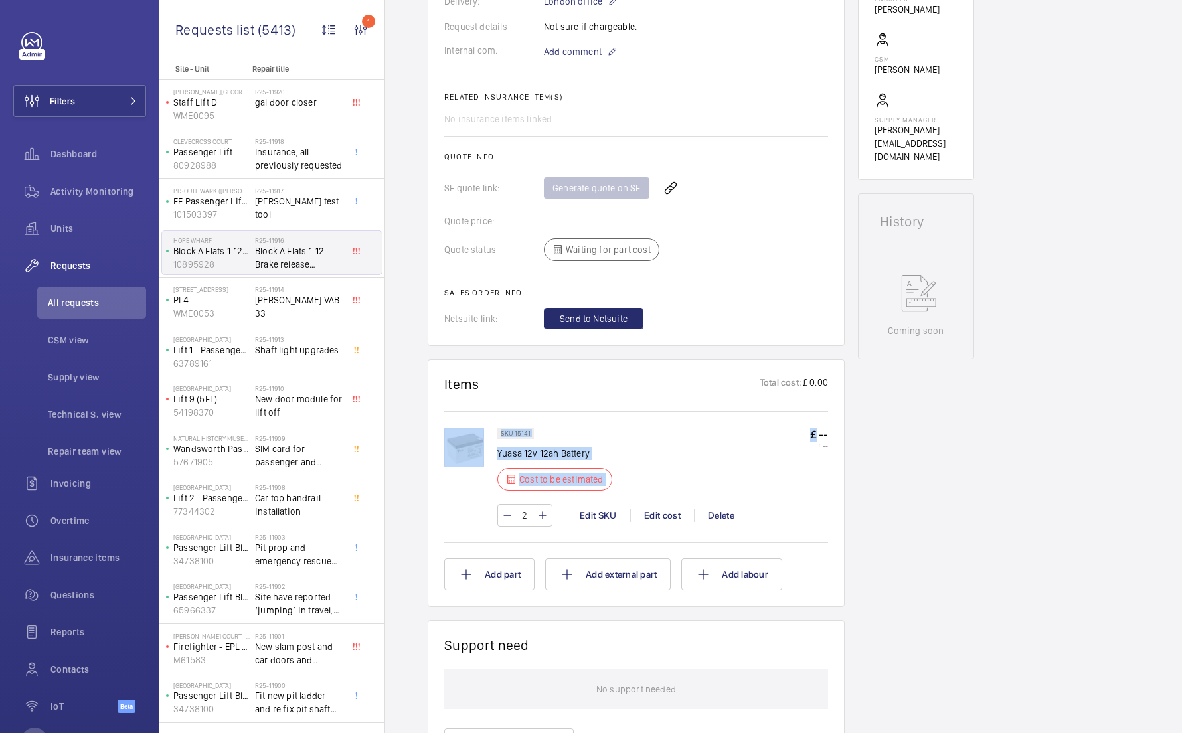
drag, startPoint x: 811, startPoint y: 429, endPoint x: 828, endPoint y: 430, distance: 17.3
click at [828, 430] on wm-front-card "Items Total cost: £ 0.00 SKU 15141 Yuasa 12v 12ah Battery Cost to be estimated …" at bounding box center [636, 483] width 417 height 248
click at [818, 379] on p "£ 0.00" at bounding box center [815, 384] width 27 height 17
drag, startPoint x: 804, startPoint y: 430, endPoint x: 832, endPoint y: 433, distance: 28.8
click at [832, 433] on wm-front-card "Items Total cost: £ 0.00 SKU 15141 Yuasa 12v 12ah Battery Cost to be estimated …" at bounding box center [636, 483] width 417 height 248
